Goal: Navigation & Orientation: Find specific page/section

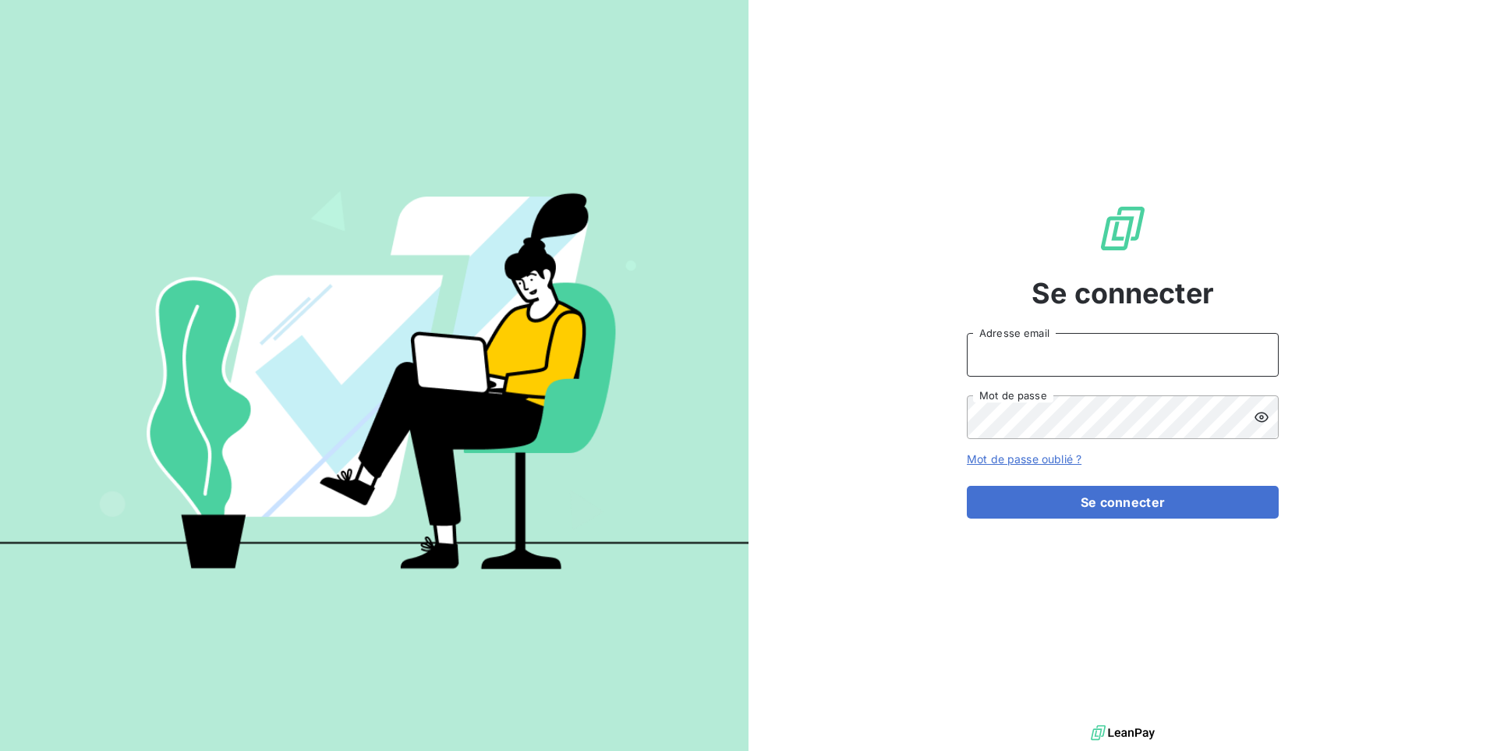
click at [1109, 362] on input "Adresse email" at bounding box center [1123, 355] width 312 height 44
paste input "pierresinvestissement"
type input "admin@pierresinvestissement"
click at [967, 486] on button "Se connecter" at bounding box center [1123, 502] width 312 height 33
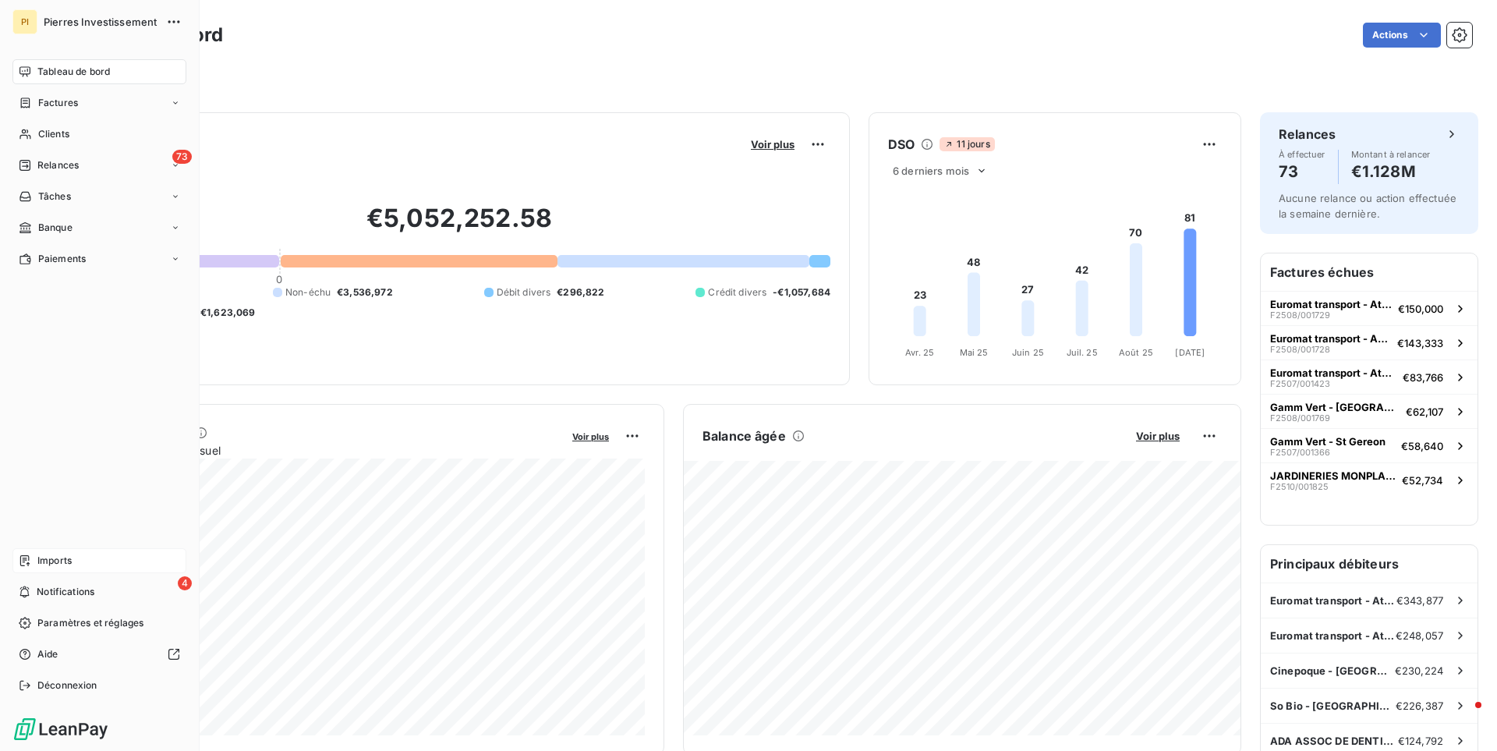
click at [54, 564] on span "Imports" at bounding box center [54, 561] width 34 height 14
